Goal: Information Seeking & Learning: Find specific fact

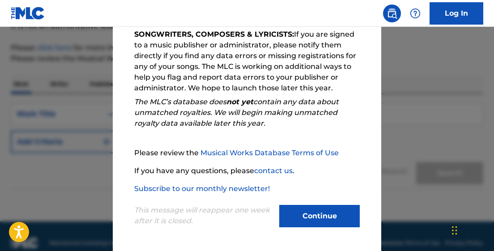
scroll to position [110, 0]
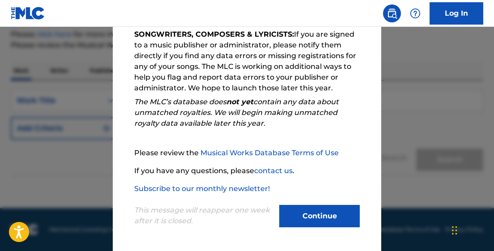
click at [324, 215] on button "Continue" at bounding box center [319, 216] width 81 height 22
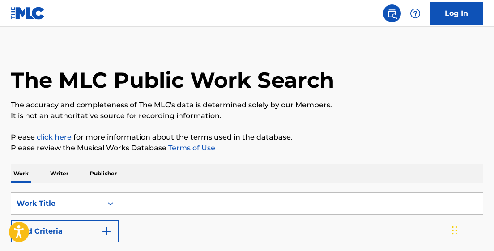
scroll to position [3, 0]
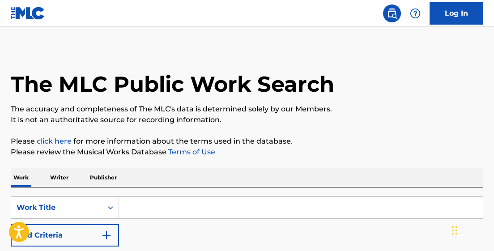
click at [134, 207] on input "Search Form" at bounding box center [301, 207] width 364 height 21
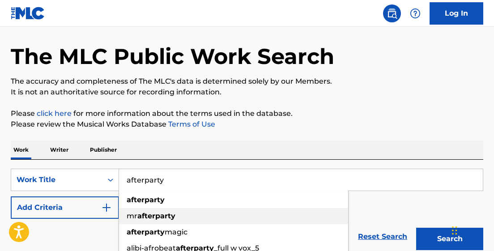
scroll to position [35, 0]
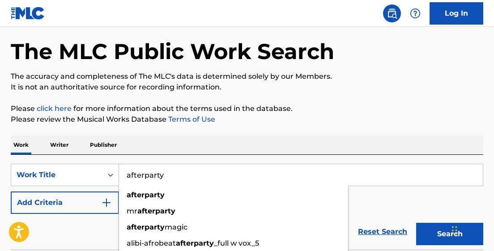
type input "afterparty"
click at [101, 205] on img "Search Form" at bounding box center [106, 203] width 11 height 11
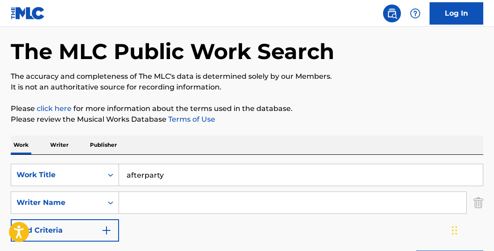
click at [141, 200] on input "Search Form" at bounding box center [293, 202] width 348 height 21
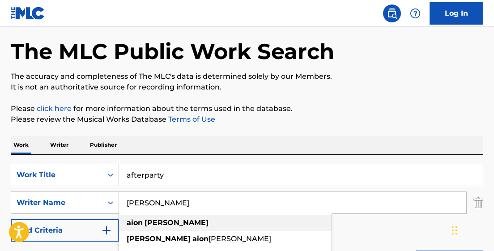
click at [257, 216] on div "aion clarke" at bounding box center [225, 223] width 213 height 16
type input "[PERSON_NAME]"
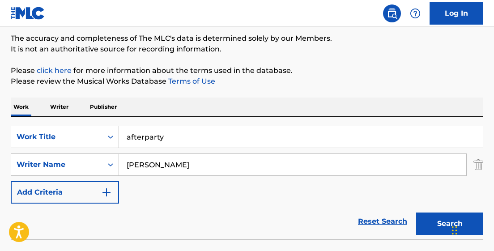
scroll to position [89, 0]
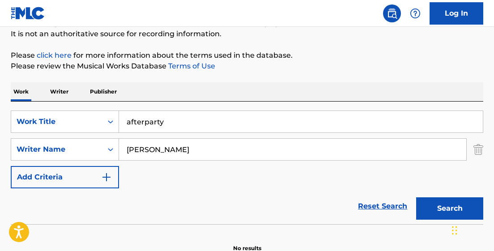
click at [439, 206] on button "Search" at bounding box center [450, 209] width 67 height 22
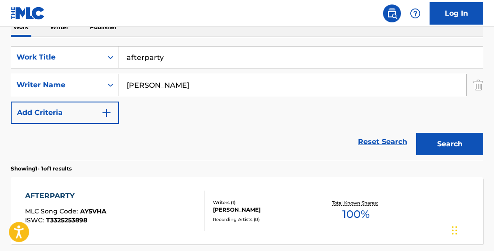
scroll to position [159, 0]
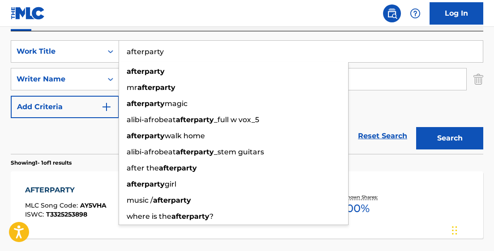
drag, startPoint x: 164, startPoint y: 52, endPoint x: 125, endPoint y: 52, distance: 39.9
click at [125, 52] on input "afterparty" at bounding box center [301, 51] width 364 height 21
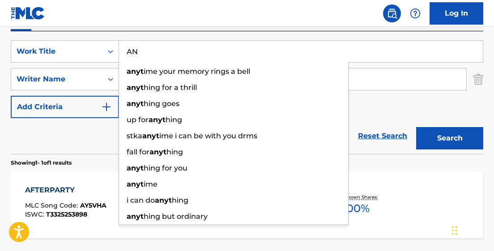
type input "A"
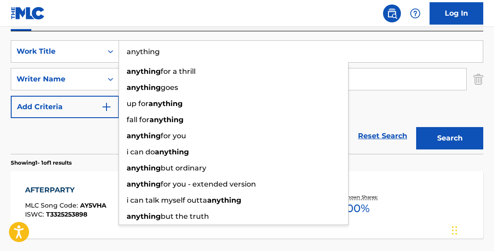
click at [437, 125] on div "Search" at bounding box center [448, 136] width 72 height 36
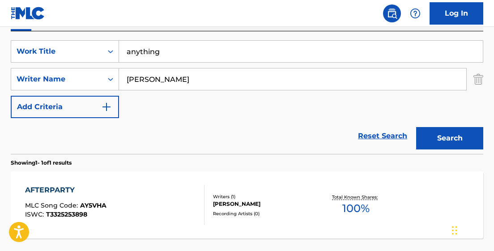
click at [443, 135] on button "Search" at bounding box center [450, 138] width 67 height 22
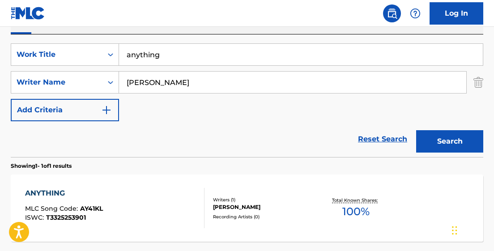
scroll to position [160, 0]
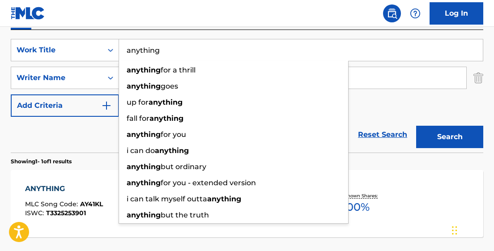
drag, startPoint x: 162, startPoint y: 51, endPoint x: 120, endPoint y: 51, distance: 41.7
click at [120, 51] on input "anything" at bounding box center [301, 49] width 364 height 21
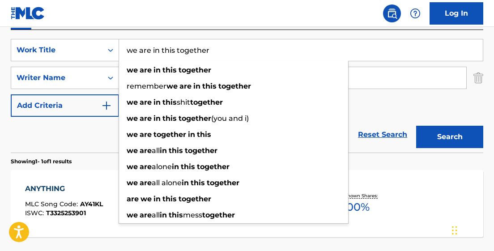
type input "we are in this together"
click at [417, 126] on button "Search" at bounding box center [450, 137] width 67 height 22
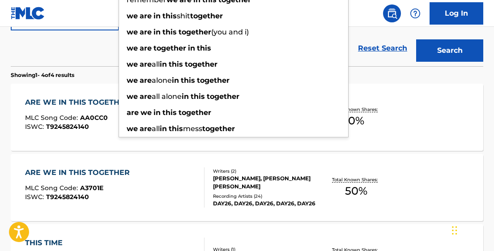
scroll to position [240, 0]
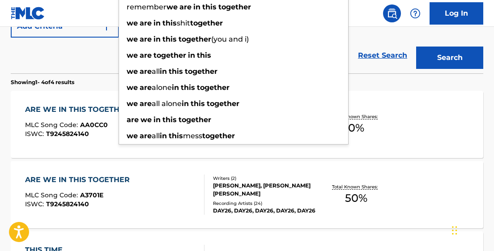
click at [433, 78] on section "Showing 1 - 4 of 4 results" at bounding box center [247, 79] width 473 height 13
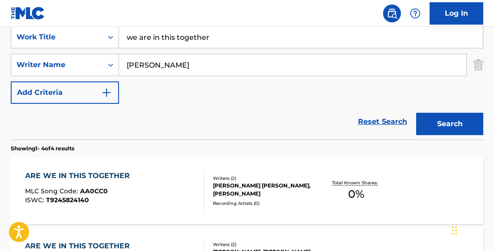
scroll to position [176, 0]
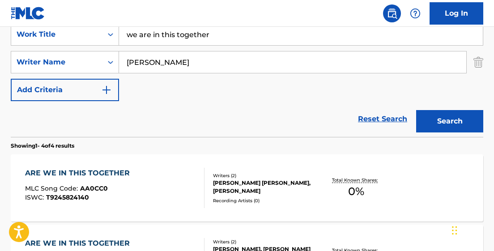
click at [112, 172] on div "ARE WE IN THIS TOGETHER" at bounding box center [79, 173] width 109 height 11
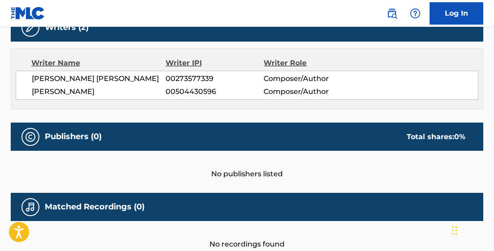
scroll to position [301, 0]
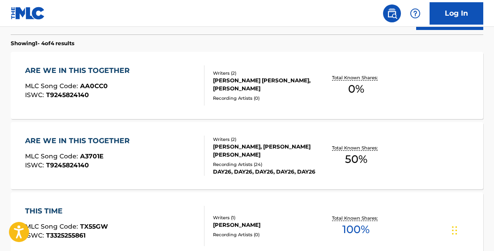
scroll to position [280, 0]
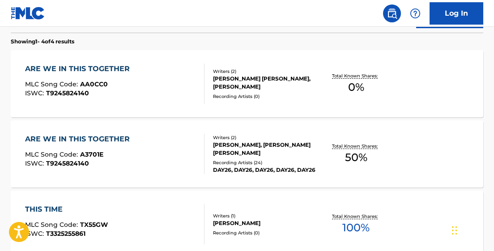
click at [108, 137] on div "ARE WE IN THIS TOGETHER" at bounding box center [79, 139] width 109 height 11
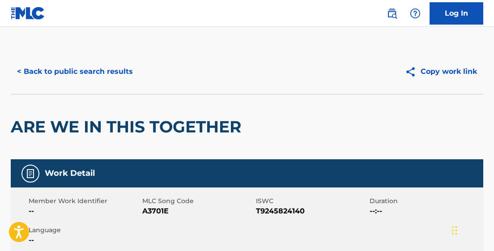
click at [40, 71] on button "< Back to public search results" at bounding box center [75, 71] width 129 height 22
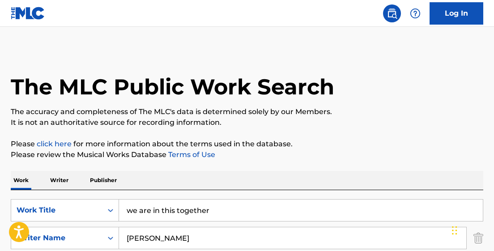
click at [213, 211] on input "we are in this together" at bounding box center [301, 210] width 364 height 21
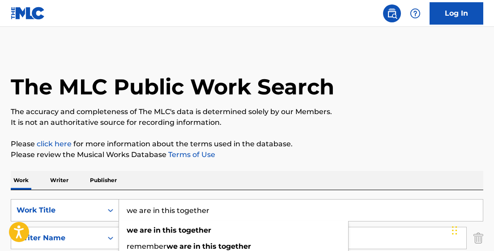
drag, startPoint x: 221, startPoint y: 211, endPoint x: 106, endPoint y: 212, distance: 114.7
click at [106, 212] on div "SearchWithCriteria36d335fc-a183-47e8-9da9-d2c0d2ef33c9 Work Title we are in thi…" at bounding box center [247, 210] width 473 height 22
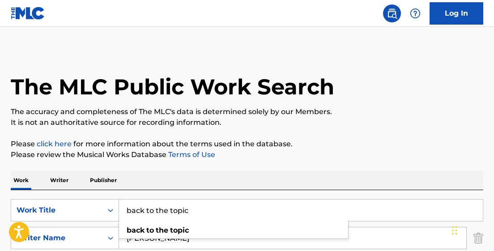
type input "back to the topic"
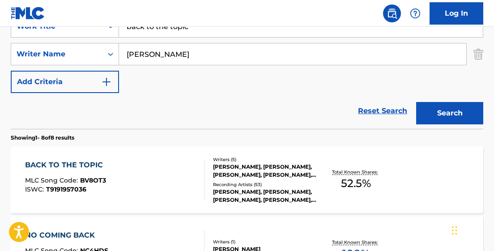
scroll to position [192, 0]
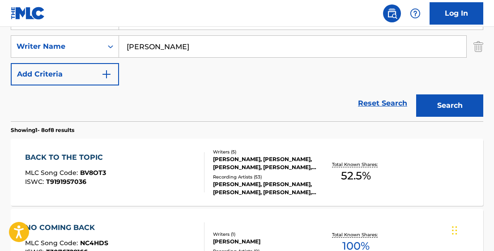
click at [92, 156] on div "BACK TO THE TOPIC" at bounding box center [66, 157] width 82 height 11
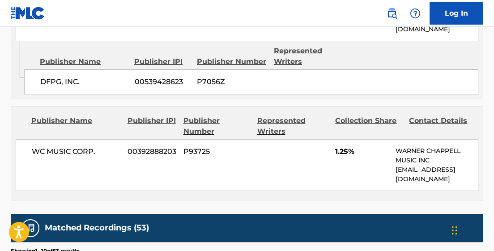
scroll to position [664, 0]
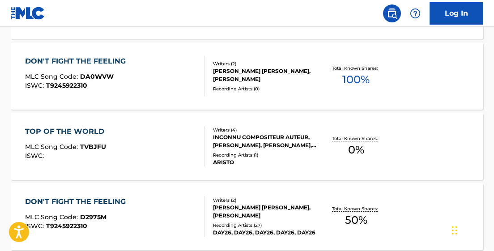
scroll to position [639, 0]
click at [104, 77] on span "DA0WVW" at bounding box center [97, 77] width 34 height 8
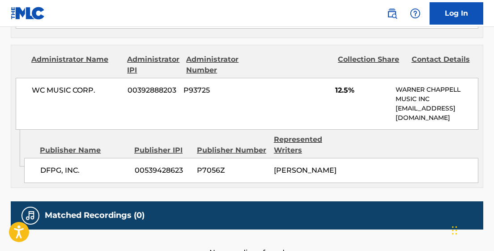
scroll to position [785, 0]
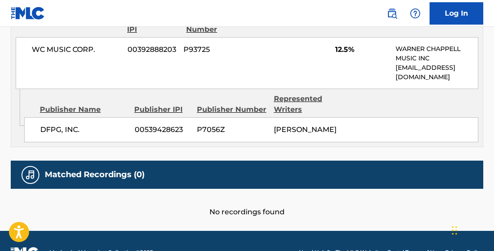
scroll to position [690, 0]
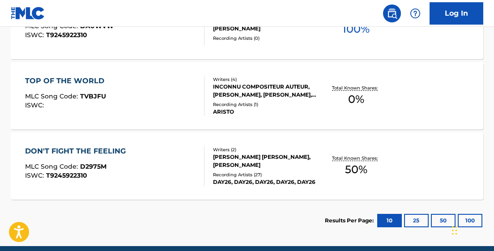
click at [86, 163] on span "D2975M" at bounding box center [93, 167] width 26 height 8
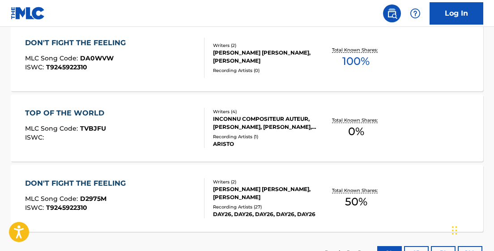
scroll to position [645, 0]
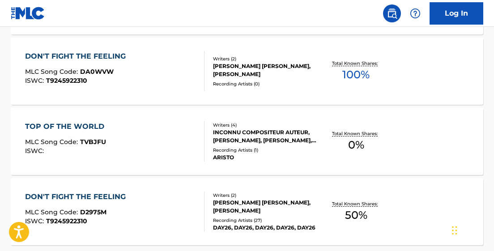
click at [103, 71] on span "DA0WVW" at bounding box center [97, 72] width 34 height 8
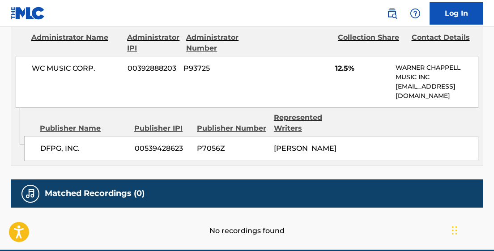
scroll to position [785, 0]
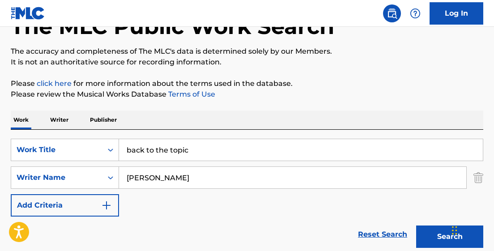
scroll to position [79, 0]
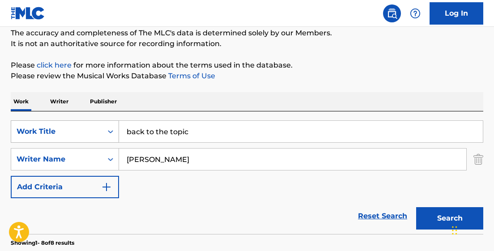
click at [112, 131] on icon "Search Form" at bounding box center [110, 131] width 5 height 3
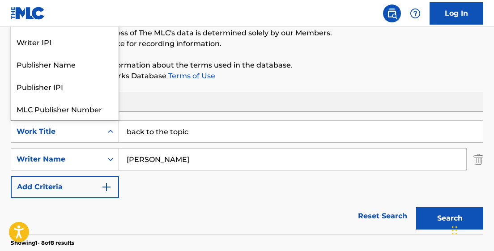
scroll to position [22, 0]
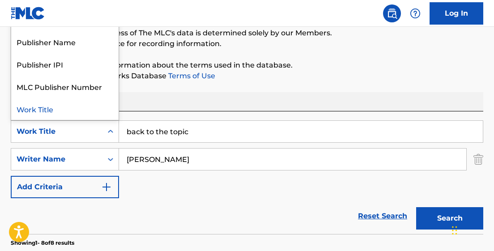
click at [158, 136] on input "back to the topic" at bounding box center [301, 131] width 364 height 21
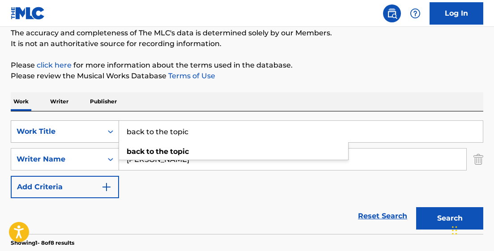
drag, startPoint x: 197, startPoint y: 131, endPoint x: 106, endPoint y: 133, distance: 90.5
click at [106, 133] on div "SearchWithCriteria36d335fc-a183-47e8-9da9-d2c0d2ef33c9 Work Title back to the t…" at bounding box center [247, 131] width 473 height 22
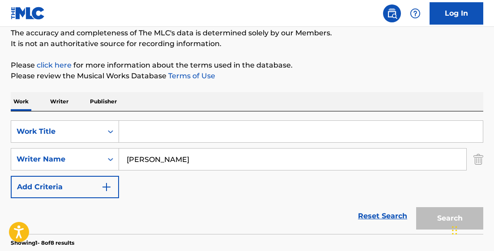
click at [152, 133] on input "Search Form" at bounding box center [301, 131] width 364 height 21
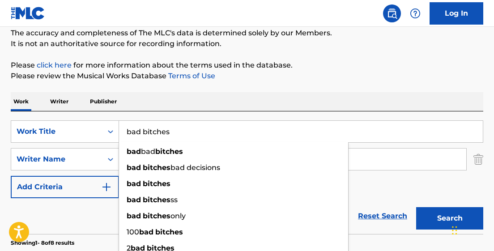
click at [417, 207] on button "Search" at bounding box center [450, 218] width 67 height 22
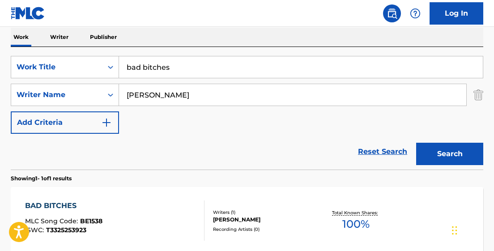
scroll to position [140, 0]
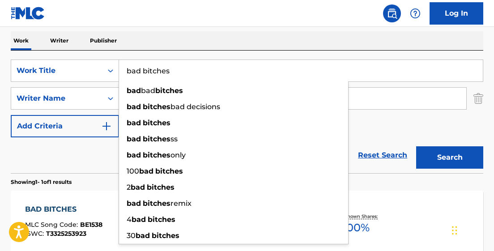
click at [388, 74] on input "bad bitches" at bounding box center [301, 70] width 364 height 21
click at [403, 100] on input "[PERSON_NAME]" at bounding box center [293, 98] width 348 height 21
drag, startPoint x: 174, startPoint y: 71, endPoint x: 112, endPoint y: 72, distance: 62.3
click at [112, 71] on div "SearchWithCriteria36d335fc-a183-47e8-9da9-d2c0d2ef33c9 Work Title bad bitches b…" at bounding box center [247, 71] width 473 height 22
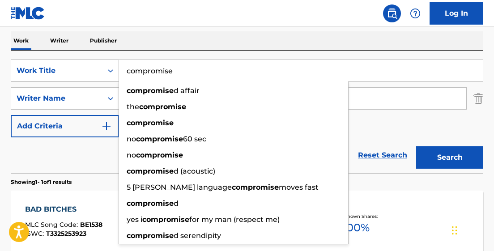
click at [417, 146] on button "Search" at bounding box center [450, 157] width 67 height 22
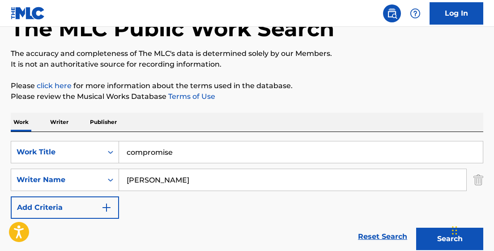
scroll to position [57, 0]
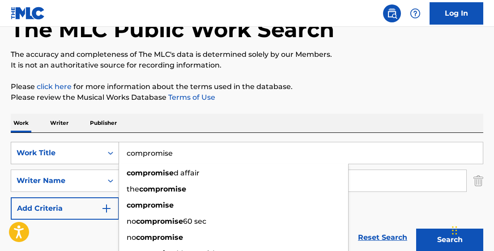
drag, startPoint x: 177, startPoint y: 155, endPoint x: 111, endPoint y: 155, distance: 66.3
click at [111, 155] on div "SearchWithCriteria36d335fc-a183-47e8-9da9-d2c0d2ef33c9 Work Title compromise co…" at bounding box center [247, 153] width 473 height 22
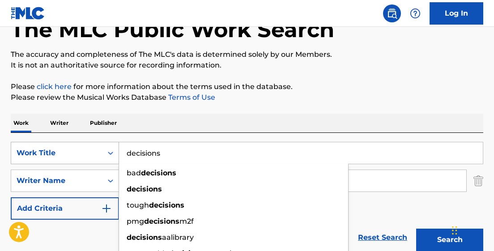
click at [417, 229] on button "Search" at bounding box center [450, 240] width 67 height 22
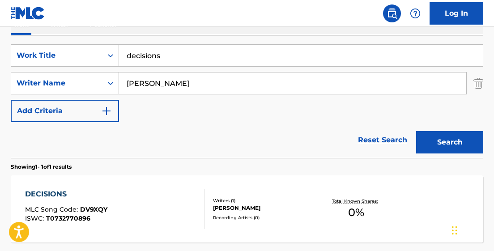
scroll to position [155, 0]
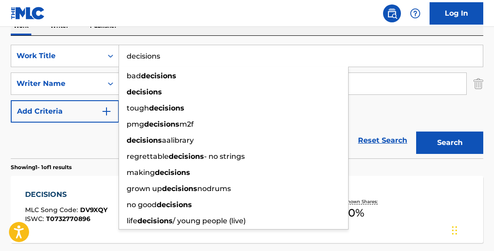
click at [374, 63] on input "decisions" at bounding box center [301, 55] width 364 height 21
drag, startPoint x: 159, startPoint y: 55, endPoint x: 99, endPoint y: 55, distance: 59.6
click at [99, 55] on div "SearchWithCriteria36d335fc-a183-47e8-9da9-d2c0d2ef33c9 Work Title decisions bad…" at bounding box center [247, 56] width 473 height 22
type input "s"
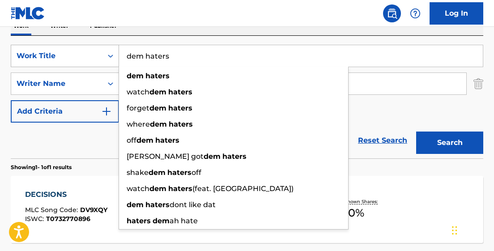
type input "dem haters"
click at [417, 132] on button "Search" at bounding box center [450, 143] width 67 height 22
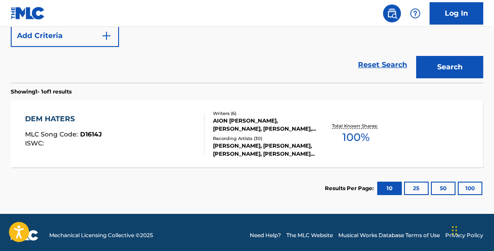
scroll to position [229, 0]
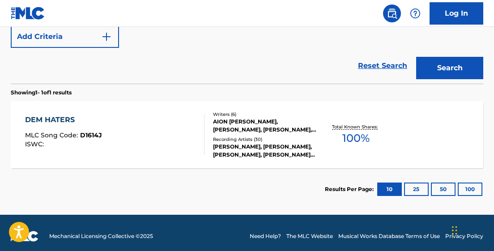
click at [246, 149] on div "RIHANNA, RIHANNA, DWANE HUSBANDS, RIHANNA [FEAT. DWANE HUSBANDS], RIHANNA|DWANE…" at bounding box center [265, 151] width 104 height 16
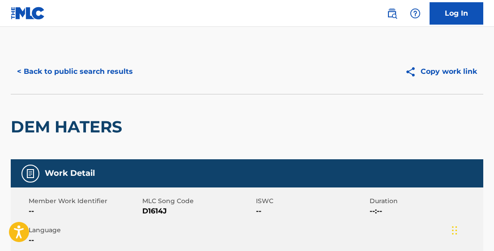
click at [96, 71] on button "< Back to public search results" at bounding box center [75, 71] width 129 height 22
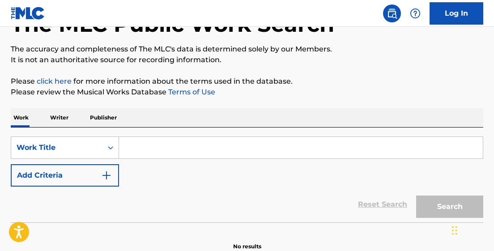
click at [141, 146] on input "Search Form" at bounding box center [301, 147] width 364 height 21
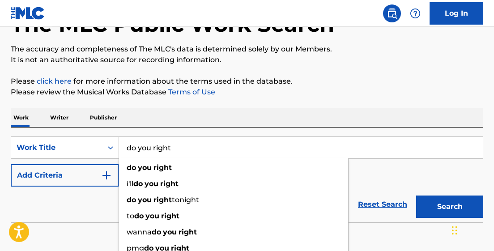
type input "do you right"
click at [417, 196] on button "Search" at bounding box center [450, 207] width 67 height 22
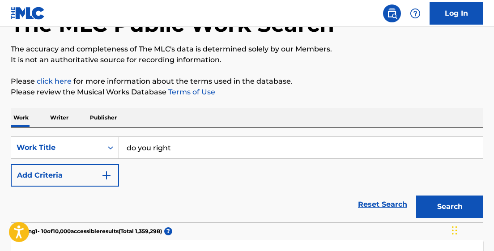
click at [107, 174] on img "Search Form" at bounding box center [106, 175] width 11 height 11
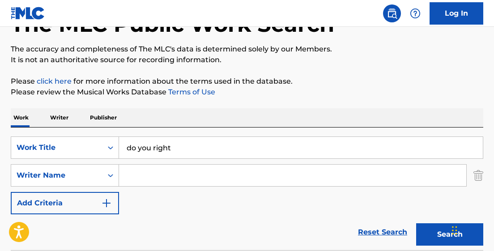
click at [138, 173] on input "Search Form" at bounding box center [293, 175] width 348 height 21
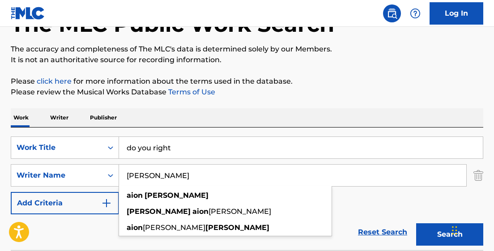
type input "[PERSON_NAME]"
click at [417, 224] on button "Search" at bounding box center [450, 235] width 67 height 22
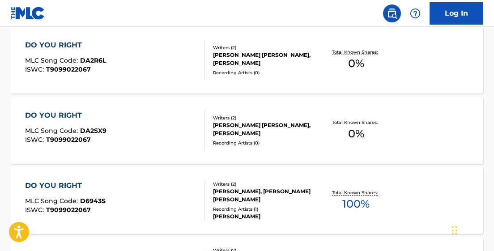
scroll to position [304, 0]
click at [92, 63] on span "DA2R6L" at bounding box center [93, 61] width 26 height 8
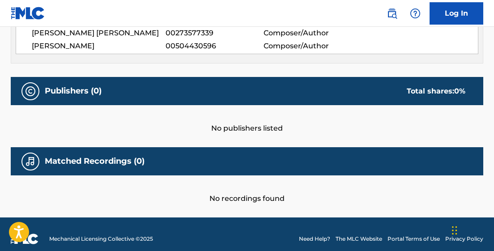
scroll to position [357, 0]
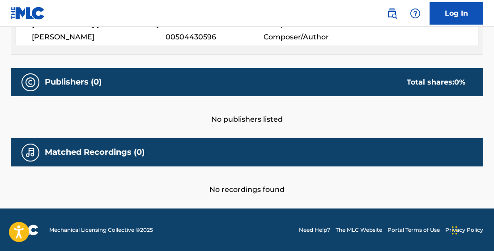
scroll to position [355, 0]
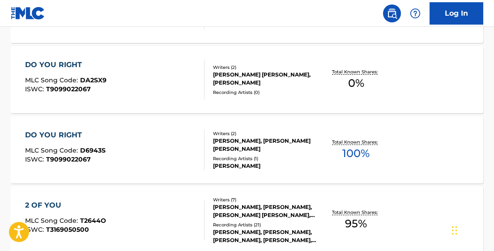
click at [100, 152] on span "D6943S" at bounding box center [93, 150] width 26 height 8
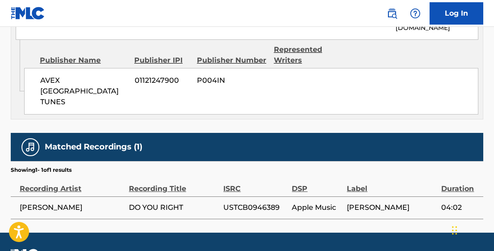
scroll to position [814, 0]
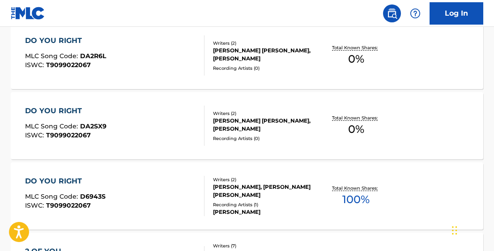
scroll to position [310, 0]
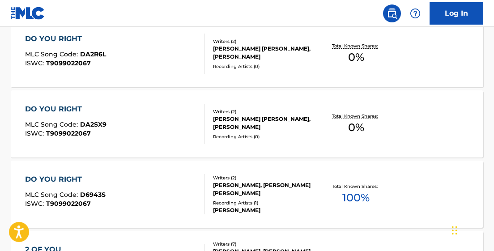
click at [81, 195] on span "D6943S" at bounding box center [93, 195] width 26 height 8
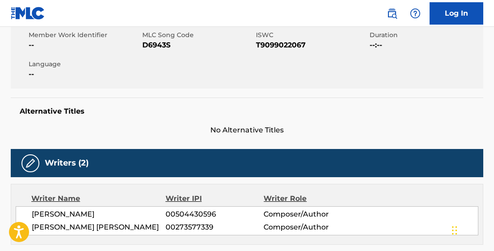
scroll to position [164, 0]
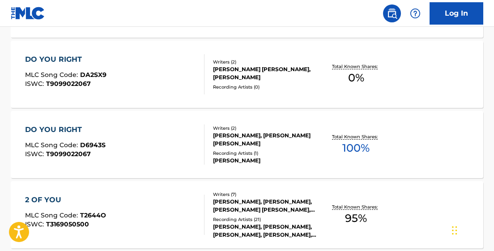
scroll to position [363, 0]
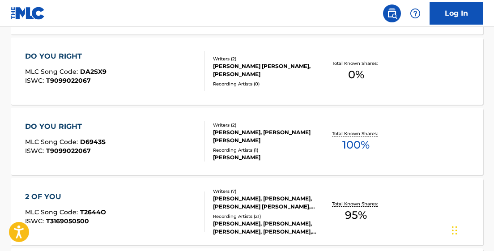
click at [69, 130] on div "DO YOU RIGHT" at bounding box center [65, 126] width 81 height 11
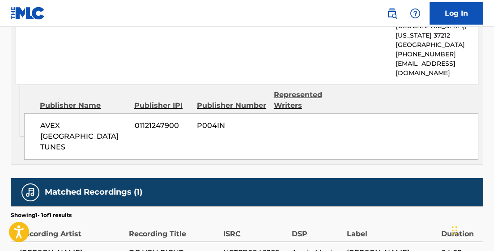
scroll to position [814, 0]
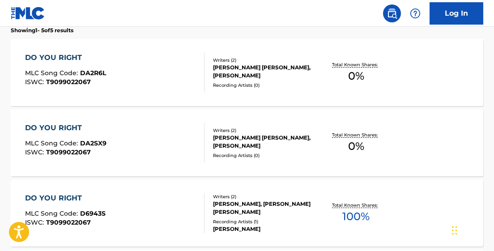
scroll to position [297, 0]
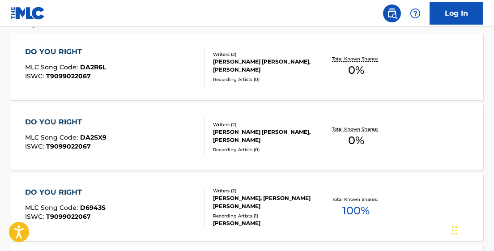
click at [76, 211] on span "MLC Song Code :" at bounding box center [52, 208] width 55 height 8
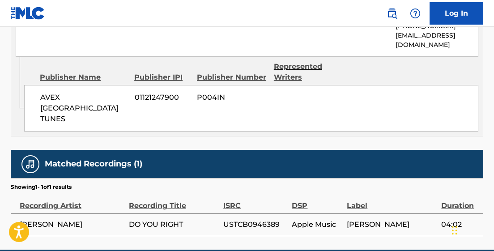
scroll to position [814, 0]
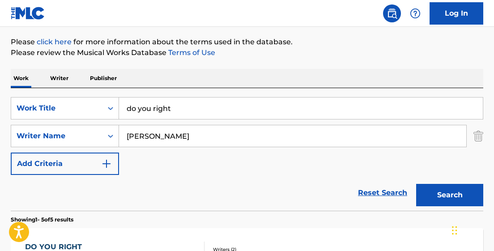
scroll to position [95, 0]
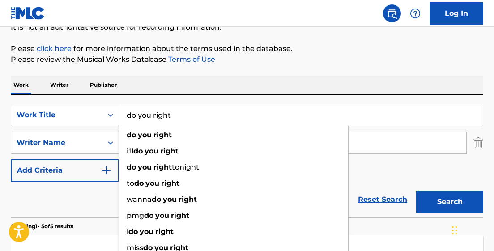
drag, startPoint x: 182, startPoint y: 117, endPoint x: 116, endPoint y: 118, distance: 66.3
click at [116, 118] on div "SearchWithCriteriaf9748e90-c027-4cf2-af35-75b779cf379e Work Title do you right …" at bounding box center [247, 115] width 473 height 22
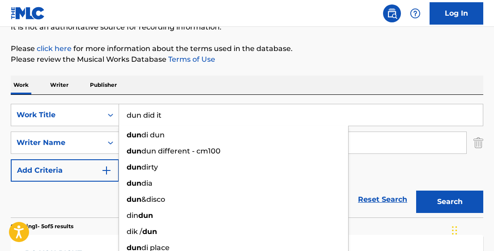
type input "dun did it"
click at [417, 191] on button "Search" at bounding box center [450, 202] width 67 height 22
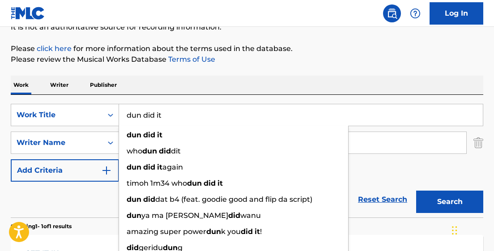
click at [391, 168] on div "SearchWithCriteriaf9748e90-c027-4cf2-af35-75b779cf379e Work Title dun did it du…" at bounding box center [247, 143] width 473 height 78
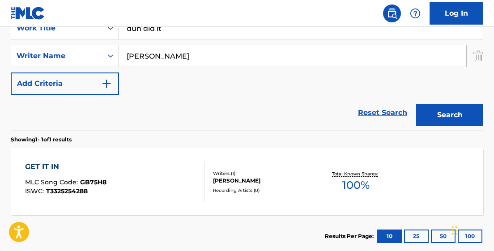
scroll to position [151, 0]
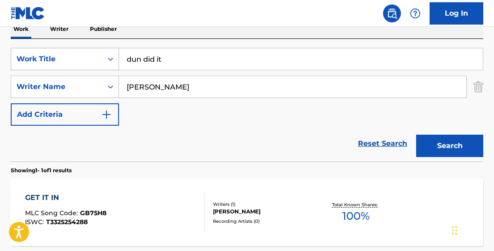
click at [110, 58] on icon "Search Form" at bounding box center [110, 59] width 9 height 9
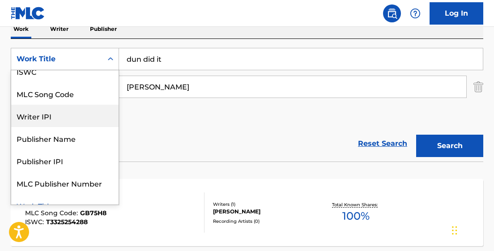
scroll to position [0, 0]
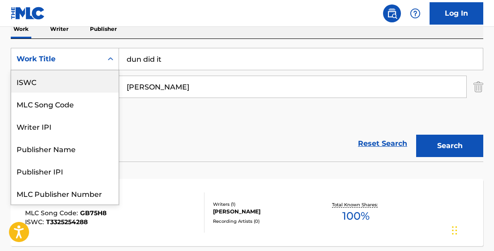
click at [100, 83] on div "ISWC" at bounding box center [64, 81] width 107 height 22
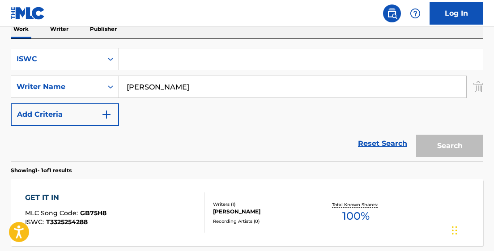
click at [141, 60] on input "Search Form" at bounding box center [301, 58] width 364 height 21
paste input "T3325253956"
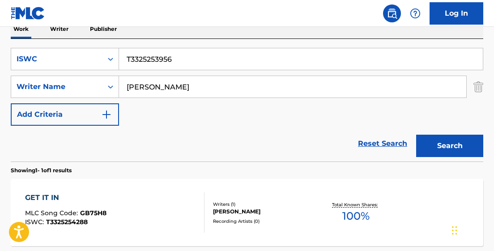
click at [417, 135] on button "Search" at bounding box center [450, 146] width 67 height 22
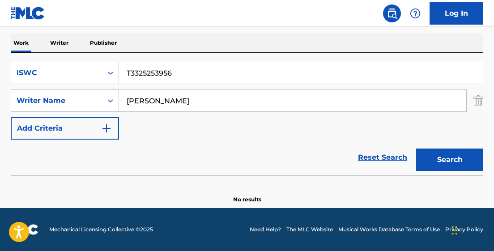
scroll to position [138, 0]
drag, startPoint x: 177, startPoint y: 73, endPoint x: 108, endPoint y: 73, distance: 68.5
click at [108, 73] on div "SearchWithCriteria0bbf589e-7edd-4edf-8bcb-189accee8cea ISWC T3325253956" at bounding box center [247, 73] width 473 height 22
paste input "67"
type input "T3325253967"
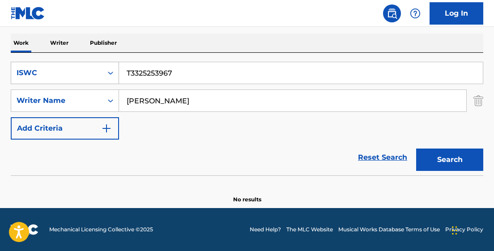
click at [417, 149] on button "Search" at bounding box center [450, 160] width 67 height 22
click at [106, 73] on icon "Search Form" at bounding box center [110, 73] width 9 height 9
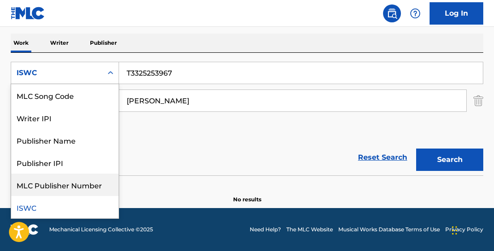
scroll to position [0, 0]
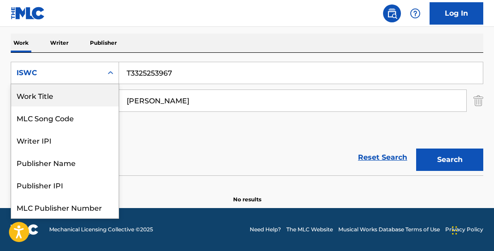
click at [81, 93] on div "Work Title" at bounding box center [64, 95] width 107 height 22
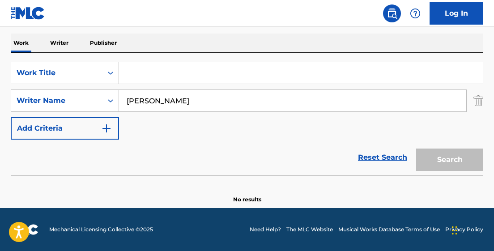
click at [162, 75] on input "Search Form" at bounding box center [301, 72] width 364 height 21
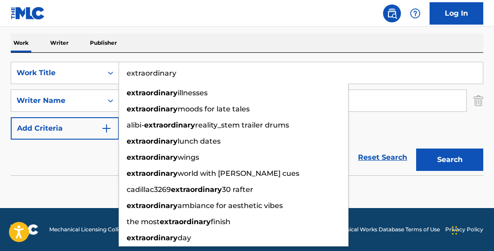
click at [417, 149] on button "Search" at bounding box center [450, 160] width 67 height 22
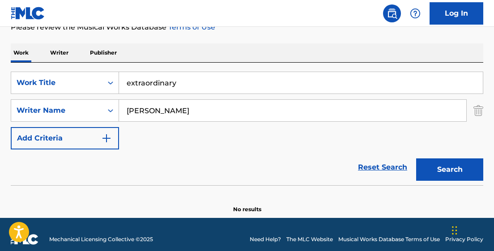
scroll to position [120, 0]
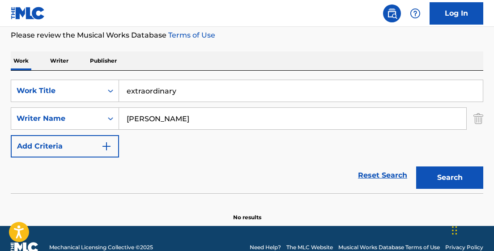
click at [181, 91] on input "extraordinary" at bounding box center [301, 90] width 364 height 21
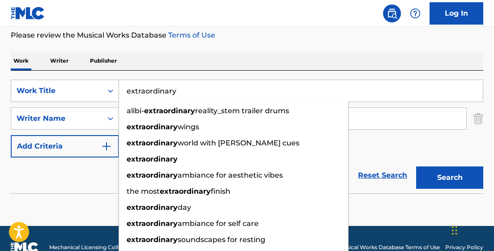
drag, startPoint x: 180, startPoint y: 91, endPoint x: 110, endPoint y: 91, distance: 70.3
click at [110, 91] on div "SearchWithCriteriad815b5e6-8fa0-4457-8586-ea9e30c41634 Work Title extraordinary…" at bounding box center [247, 91] width 473 height 22
paste input "EXTRAORDINARY"
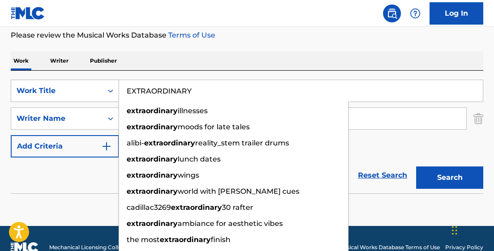
click at [417, 167] on button "Search" at bounding box center [450, 178] width 67 height 22
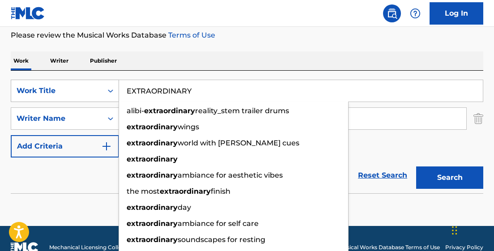
drag, startPoint x: 193, startPoint y: 88, endPoint x: 103, endPoint y: 90, distance: 89.6
click at [103, 90] on div "SearchWithCriteriad815b5e6-8fa0-4457-8586-ea9e30c41634 Work Title EXTRAORDINARY…" at bounding box center [247, 91] width 473 height 22
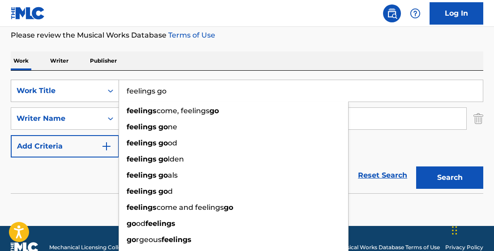
type input "feelings go"
click at [417, 167] on button "Search" at bounding box center [450, 178] width 67 height 22
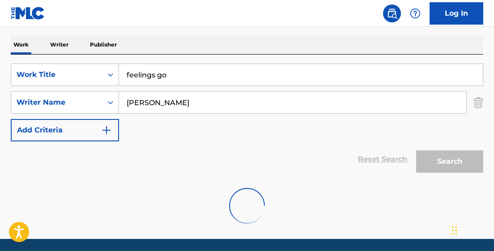
scroll to position [129, 0]
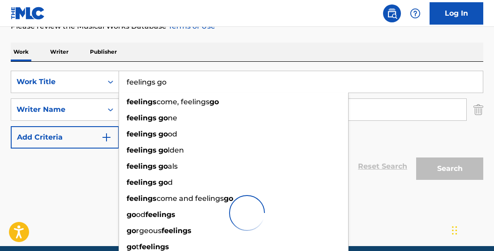
click at [219, 83] on input "feelings go" at bounding box center [301, 81] width 364 height 21
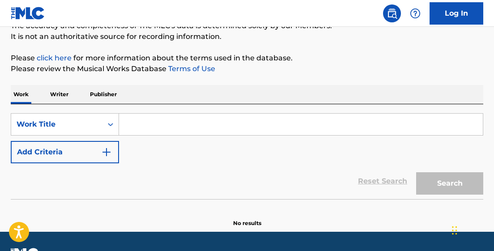
scroll to position [110, 0]
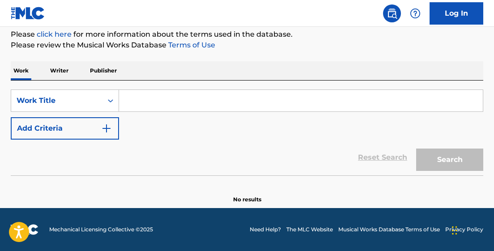
click at [148, 104] on input "Search Form" at bounding box center [301, 100] width 364 height 21
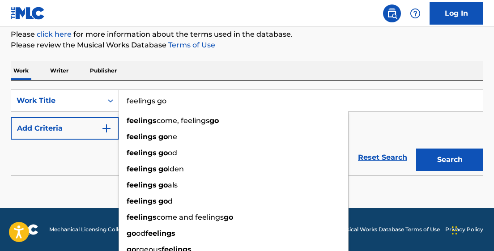
type input "feelings go"
click at [59, 135] on button "Add Criteria" at bounding box center [65, 128] width 108 height 22
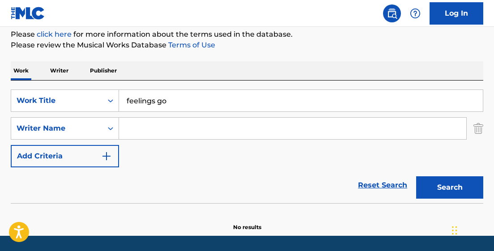
click at [138, 128] on input "Search Form" at bounding box center [293, 128] width 348 height 21
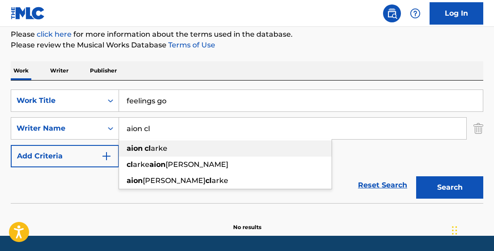
click at [138, 147] on strong "aion" at bounding box center [135, 148] width 16 height 9
type input "[PERSON_NAME]"
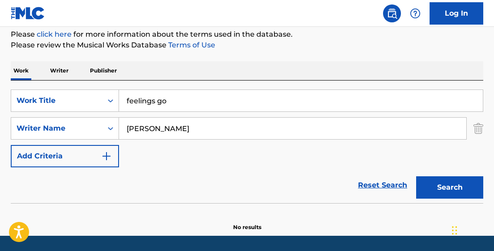
click at [417, 176] on button "Search" at bounding box center [450, 187] width 67 height 22
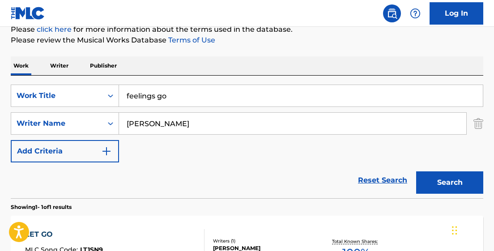
scroll to position [111, 0]
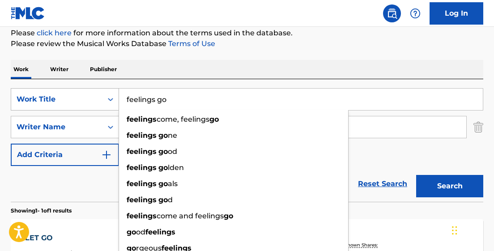
drag, startPoint x: 171, startPoint y: 99, endPoint x: 111, endPoint y: 98, distance: 59.6
click at [111, 98] on div "SearchWithCriteriafec25586-5762-4888-a9df-ec24365bc985 Work Title feelings go f…" at bounding box center [247, 99] width 473 height 22
type input "i"
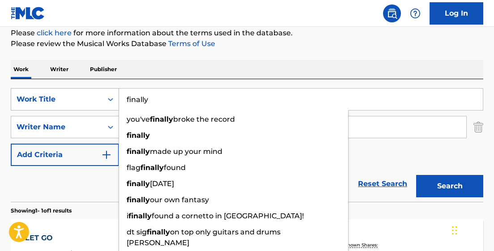
click at [417, 175] on button "Search" at bounding box center [450, 186] width 67 height 22
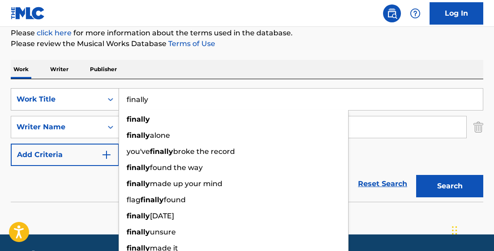
drag, startPoint x: 149, startPoint y: 97, endPoint x: 92, endPoint y: 98, distance: 57.3
click at [92, 98] on div "SearchWithCriteriafec25586-5762-4888-a9df-ec24365bc985 Work Title finally final…" at bounding box center [247, 99] width 473 height 22
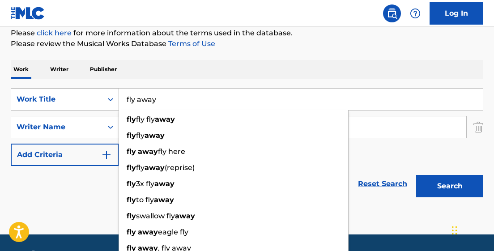
click at [417, 175] on button "Search" at bounding box center [450, 186] width 67 height 22
drag, startPoint x: 160, startPoint y: 96, endPoint x: 100, endPoint y: 99, distance: 60.1
click at [100, 99] on div "SearchWithCriteriafec25586-5762-4888-a9df-ec24365bc985 Work Title fly away fly …" at bounding box center [247, 99] width 473 height 22
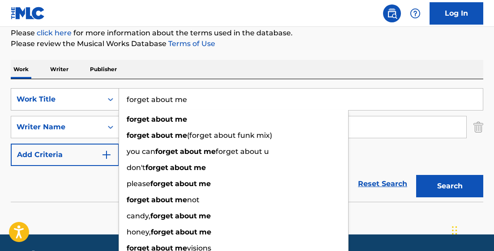
click at [417, 175] on button "Search" at bounding box center [450, 186] width 67 height 22
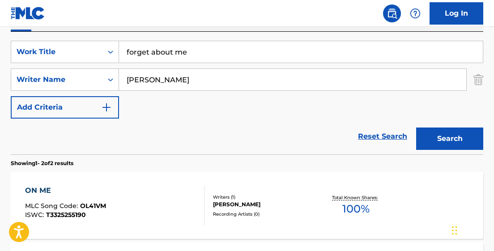
scroll to position [158, 0]
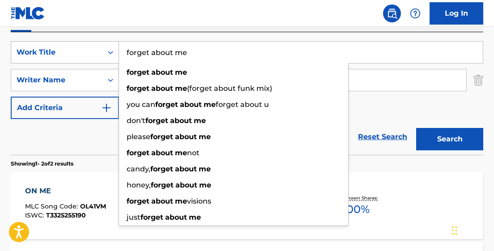
drag, startPoint x: 194, startPoint y: 51, endPoint x: 97, endPoint y: 51, distance: 97.2
click at [97, 51] on div "SearchWithCriteriafec25586-5762-4888-a9df-ec24365bc985 Work Title forget about …" at bounding box center [247, 52] width 473 height 22
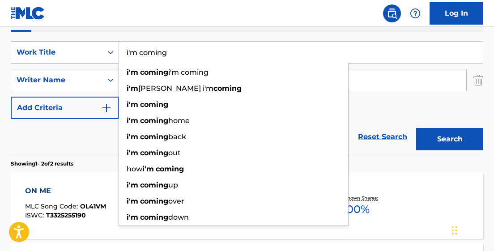
type input "i'm coming"
click at [417, 128] on button "Search" at bounding box center [450, 139] width 67 height 22
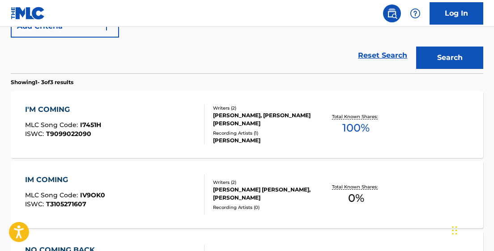
scroll to position [241, 0]
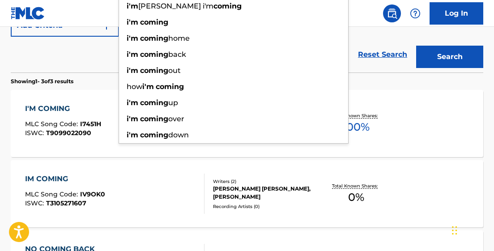
click at [131, 194] on div "IM COMING MLC Song Code : IV9OK0 ISWC : T3105271607" at bounding box center [115, 194] width 180 height 40
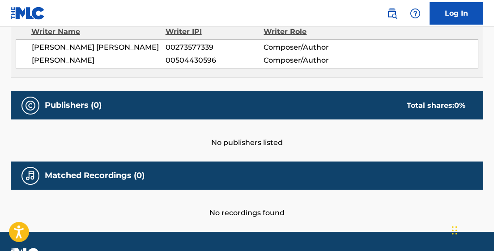
scroll to position [439, 0]
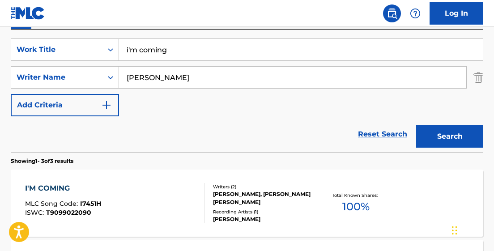
scroll to position [156, 0]
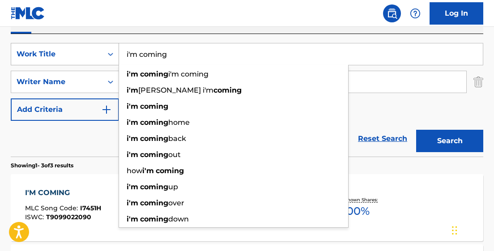
drag, startPoint x: 177, startPoint y: 56, endPoint x: 114, endPoint y: 56, distance: 62.7
click at [114, 56] on div "SearchWithCriteriafec25586-5762-4888-a9df-ec24365bc985 Work Title i'm coming i'…" at bounding box center [247, 54] width 473 height 22
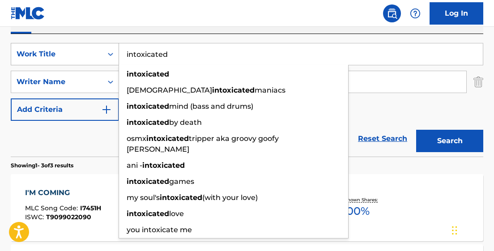
click at [417, 130] on button "Search" at bounding box center [450, 141] width 67 height 22
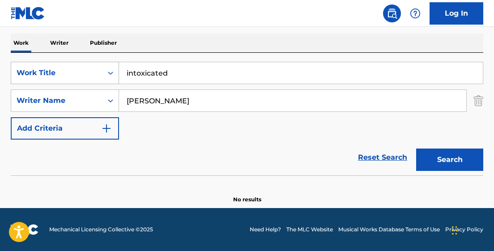
scroll to position [138, 0]
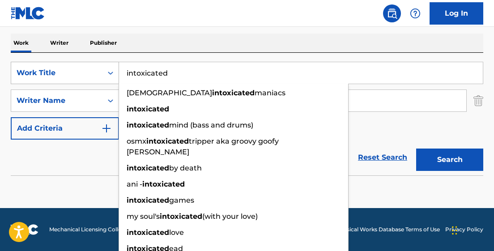
drag, startPoint x: 172, startPoint y: 72, endPoint x: 117, endPoint y: 72, distance: 55.5
click at [117, 72] on div "SearchWithCriteriafec25586-5762-4888-a9df-ec24365bc985 Work Title intoxicated g…" at bounding box center [247, 73] width 473 height 22
paste input "WTOX INTOXICATED INTOX"
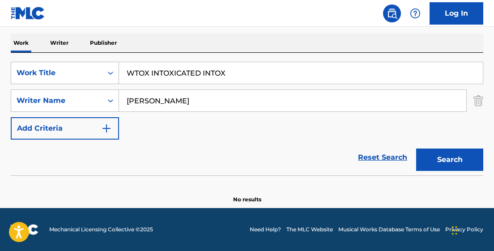
type input "WTOX INTOXICATED INTOX"
click at [417, 149] on button "Search" at bounding box center [450, 160] width 67 height 22
click at [106, 69] on icon "Search Form" at bounding box center [110, 73] width 9 height 9
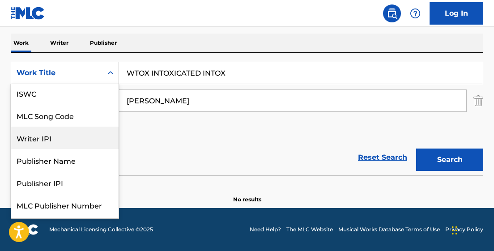
scroll to position [0, 0]
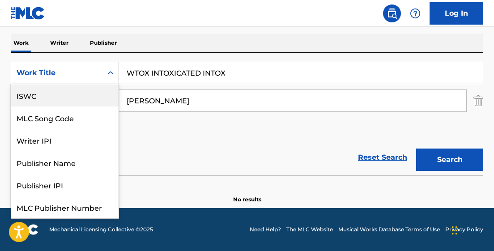
click at [84, 100] on div "ISWC" at bounding box center [64, 95] width 107 height 22
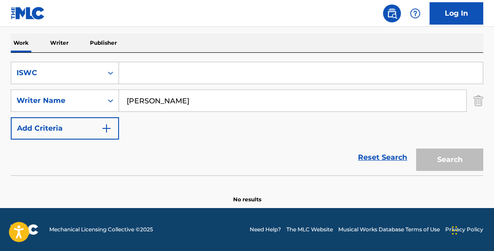
click at [144, 75] on input "Search Form" at bounding box center [301, 72] width 364 height 21
paste input "T9019692945"
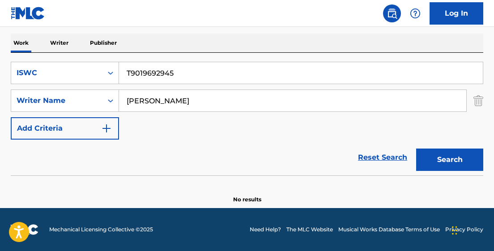
type input "T9019692945"
click at [417, 149] on button "Search" at bounding box center [450, 160] width 67 height 22
click at [108, 75] on icon "Search Form" at bounding box center [110, 73] width 9 height 9
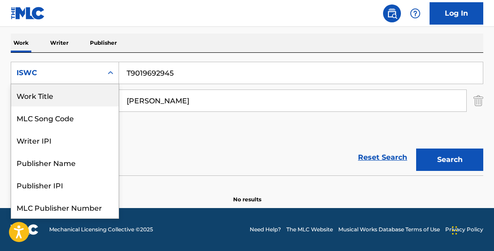
click at [93, 93] on div "Work Title" at bounding box center [64, 95] width 107 height 22
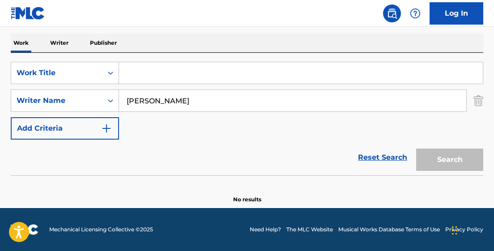
click at [146, 72] on input "Search Form" at bounding box center [301, 72] width 364 height 21
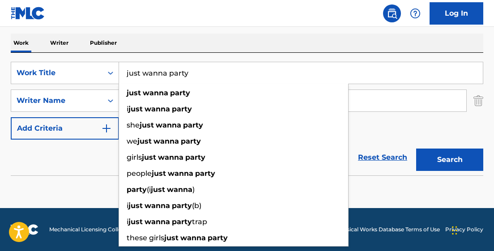
click at [417, 149] on button "Search" at bounding box center [450, 160] width 67 height 22
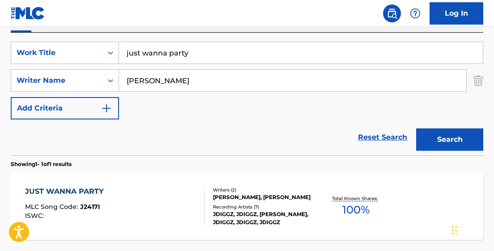
scroll to position [157, 0]
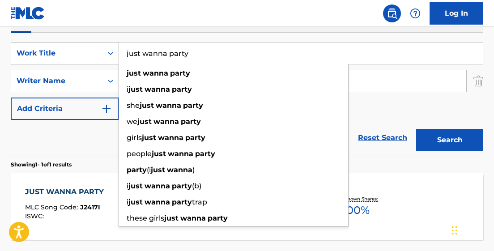
drag, startPoint x: 192, startPoint y: 55, endPoint x: 105, endPoint y: 55, distance: 86.9
click at [105, 55] on div "SearchWithCriteria59d73f57-99cb-494e-8ae4-ab4ee44f41ba Work Title just wanna pa…" at bounding box center [247, 53] width 473 height 22
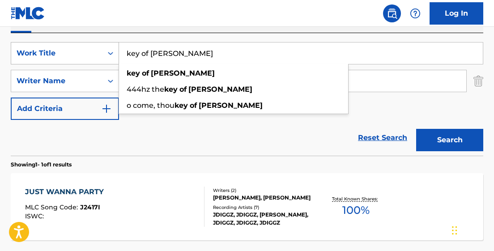
click at [417, 129] on button "Search" at bounding box center [450, 140] width 67 height 22
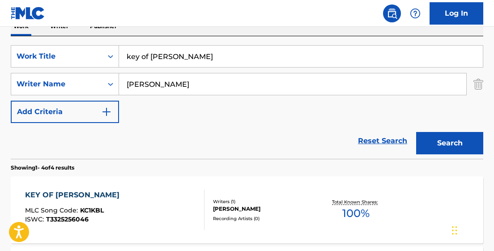
scroll to position [150, 0]
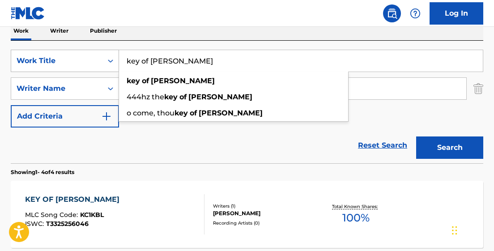
drag, startPoint x: 173, startPoint y: 60, endPoint x: 116, endPoint y: 61, distance: 56.9
click at [116, 61] on div "SearchWithCriteria59d73f57-99cb-494e-8ae4-ab4ee44f41ba Work Title key of david …" at bounding box center [247, 61] width 473 height 22
paste input "LETCHU KNOW"
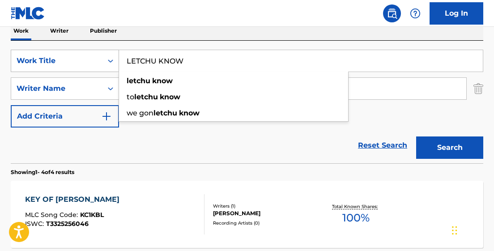
click at [417, 137] on button "Search" at bounding box center [450, 148] width 67 height 22
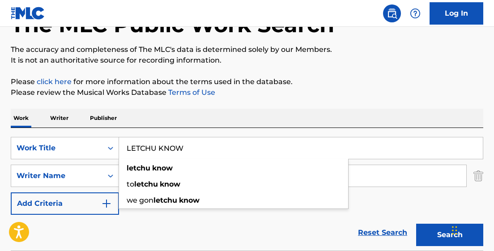
scroll to position [45, 0]
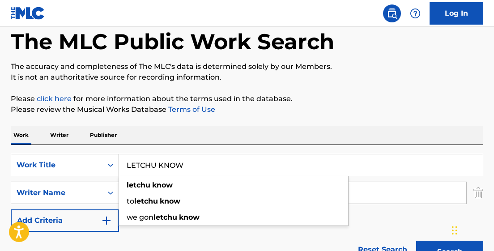
drag, startPoint x: 189, startPoint y: 165, endPoint x: 81, endPoint y: 165, distance: 107.9
click at [81, 165] on div "SearchWithCriteria59d73f57-99cb-494e-8ae4-ab4ee44f41ba Work Title LETCHU KNOW l…" at bounding box center [247, 165] width 473 height 22
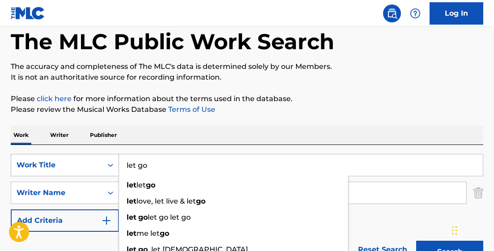
click at [417, 241] on button "Search" at bounding box center [450, 252] width 67 height 22
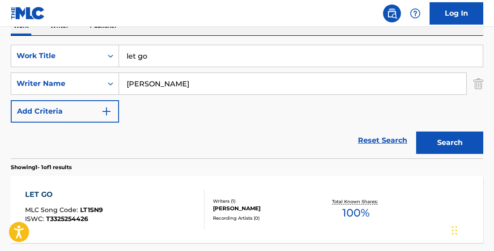
scroll to position [149, 0]
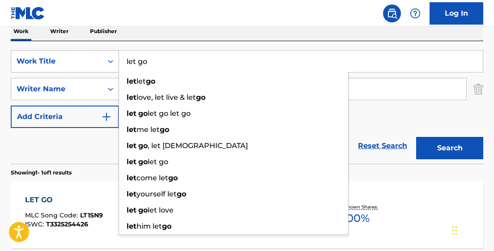
drag, startPoint x: 151, startPoint y: 60, endPoint x: 102, endPoint y: 60, distance: 49.7
click at [102, 60] on div "SearchWithCriteria59d73f57-99cb-494e-8ae4-ab4ee44f41ba Work Title let go let le…" at bounding box center [247, 61] width 473 height 22
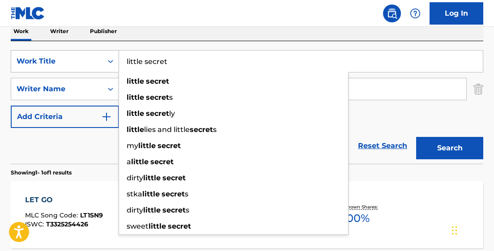
type input "little secret"
click at [417, 137] on button "Search" at bounding box center [450, 148] width 67 height 22
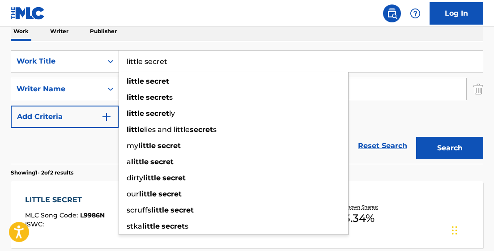
click at [83, 201] on div "LITTLE SECRET" at bounding box center [65, 200] width 80 height 11
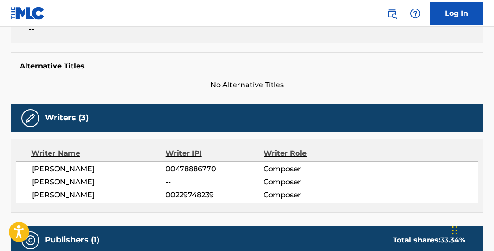
scroll to position [210, 0]
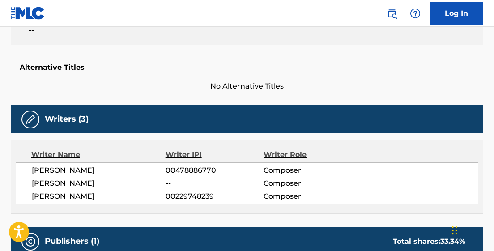
scroll to position [149, 0]
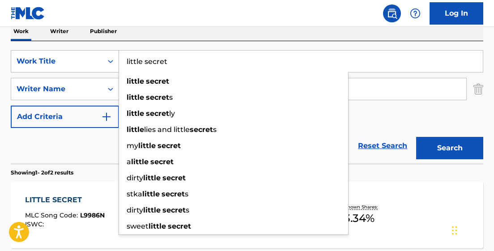
drag, startPoint x: 174, startPoint y: 60, endPoint x: 99, endPoint y: 60, distance: 75.2
click at [99, 60] on div "SearchWithCriteria59d73f57-99cb-494e-8ae4-ab4ee44f41ba Work Title little secret…" at bounding box center [247, 61] width 473 height 22
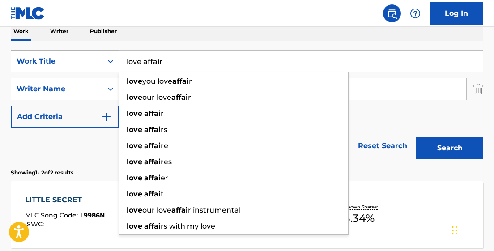
click at [417, 137] on button "Search" at bounding box center [450, 148] width 67 height 22
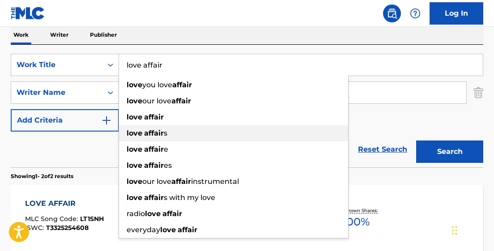
scroll to position [120, 0]
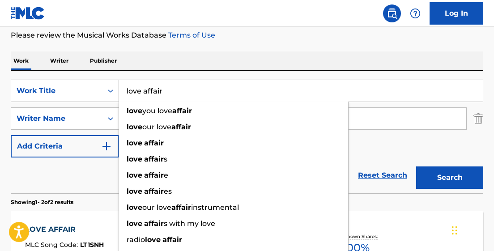
drag, startPoint x: 167, startPoint y: 88, endPoint x: 94, endPoint y: 87, distance: 73.5
click at [94, 87] on div "SearchWithCriteria59d73f57-99cb-494e-8ae4-ab4ee44f41ba Work Title love affair l…" at bounding box center [247, 91] width 473 height 22
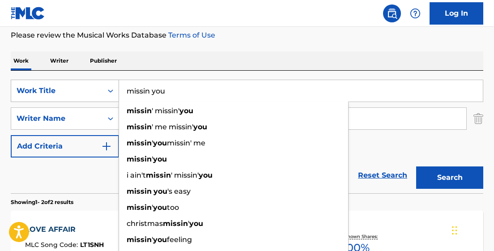
type input "missin you"
click at [417, 167] on button "Search" at bounding box center [450, 178] width 67 height 22
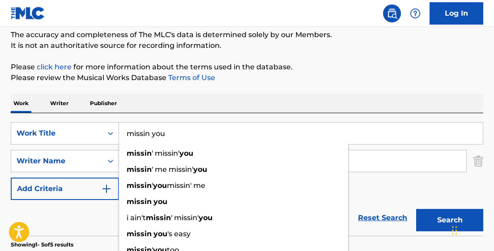
scroll to position [65, 0]
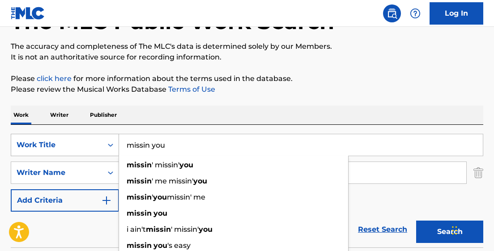
click at [104, 143] on div "Search Form" at bounding box center [111, 145] width 16 height 16
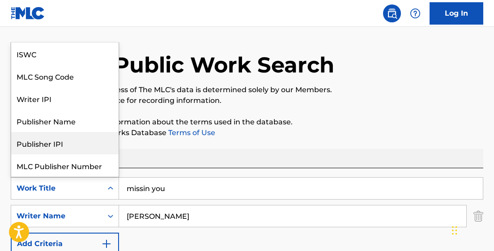
scroll to position [0, 0]
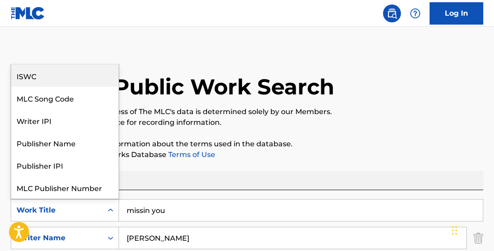
click at [66, 76] on div "ISWC" at bounding box center [64, 75] width 107 height 22
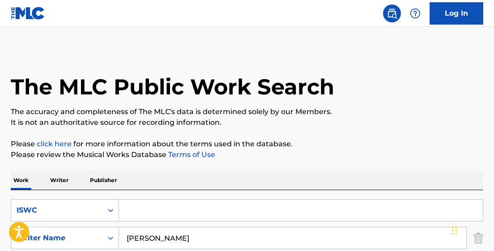
click at [140, 211] on input "Search Form" at bounding box center [301, 210] width 364 height 21
paste input "T9055553952"
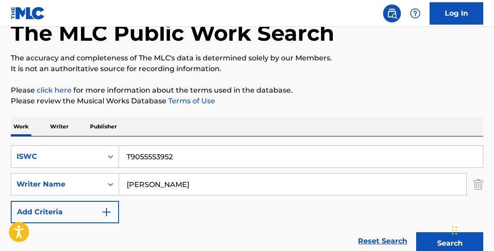
scroll to position [61, 0]
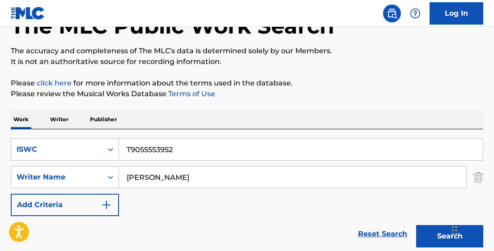
type input "T9055553952"
click at [417, 225] on button "Search" at bounding box center [450, 236] width 67 height 22
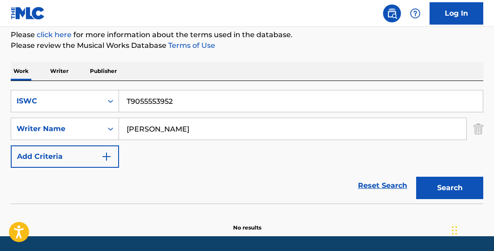
scroll to position [138, 0]
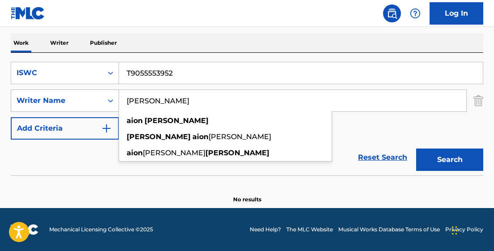
drag, startPoint x: 181, startPoint y: 102, endPoint x: 104, endPoint y: 100, distance: 77.1
click at [104, 100] on div "SearchWithCriteria08372ff0-a748-403b-abf9-11f337c43874 Writer Name aion clarke …" at bounding box center [247, 101] width 473 height 22
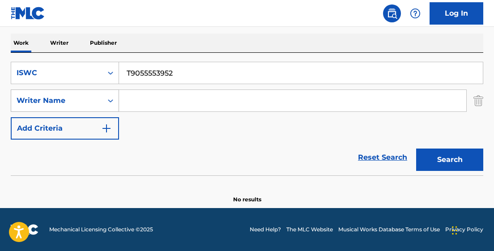
click at [417, 149] on button "Search" at bounding box center [450, 160] width 67 height 22
click at [175, 74] on input "T9055553952" at bounding box center [301, 72] width 364 height 21
click at [108, 73] on icon "Search Form" at bounding box center [110, 73] width 5 height 3
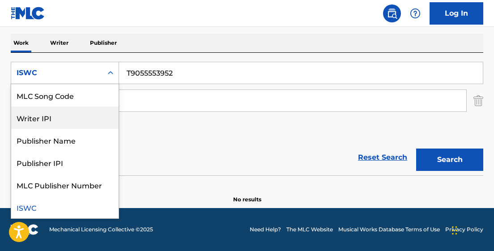
scroll to position [0, 0]
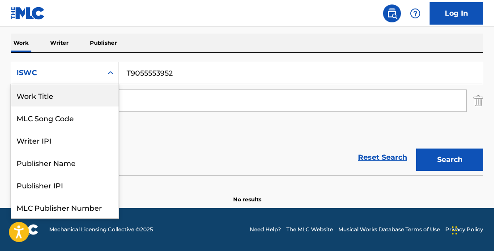
click at [75, 95] on div "Work Title" at bounding box center [64, 95] width 107 height 22
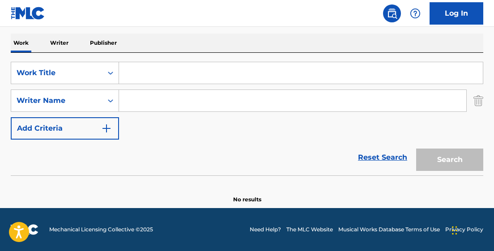
click at [149, 72] on input "Search Form" at bounding box center [301, 72] width 364 height 21
paste input "MO'MONEY"
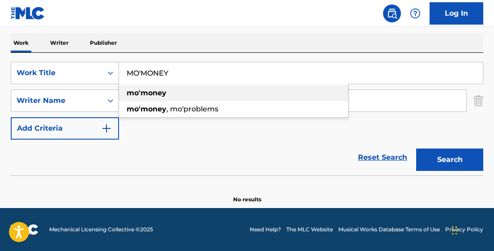
click at [145, 94] on strong "mo'money" at bounding box center [147, 93] width 40 height 9
type input "mo'money"
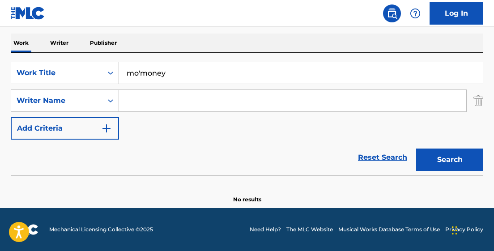
click at [200, 100] on input "Search Form" at bounding box center [293, 100] width 348 height 21
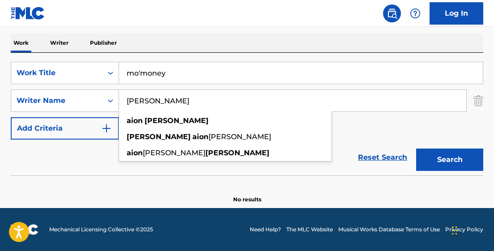
type input "[PERSON_NAME]"
click at [417, 149] on button "Search" at bounding box center [450, 160] width 67 height 22
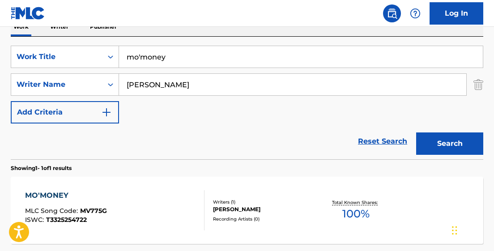
scroll to position [150, 0]
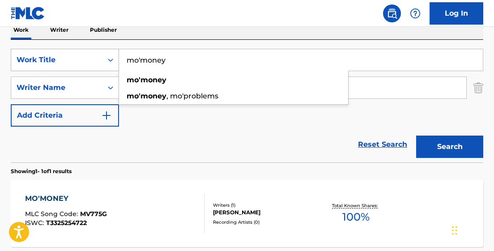
drag, startPoint x: 165, startPoint y: 60, endPoint x: 101, endPoint y: 60, distance: 64.1
click at [101, 60] on div "SearchWithCriteria52e5fd1d-483a-4c6e-ad44-97d3d5058c2c Work Title mo'money mo'm…" at bounding box center [247, 60] width 473 height 22
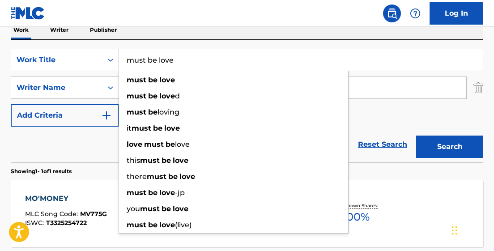
type input "must be love"
click at [417, 136] on button "Search" at bounding box center [450, 147] width 67 height 22
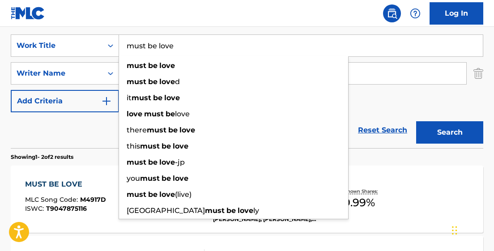
scroll to position [177, 0]
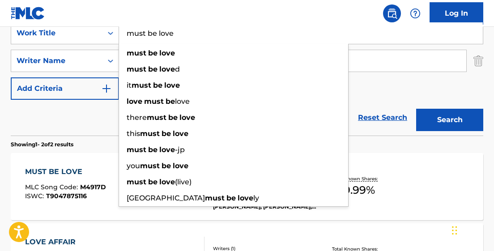
click at [489, 174] on div "The MLC Public Work Search The accuracy and completeness of The MLC's data is d…" at bounding box center [247, 102] width 494 height 461
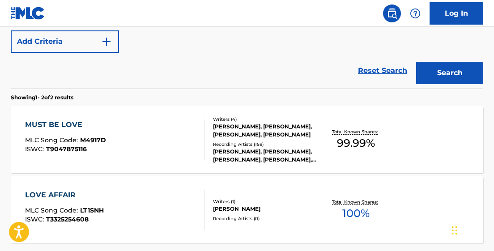
scroll to position [221, 0]
